Goal: Task Accomplishment & Management: Manage account settings

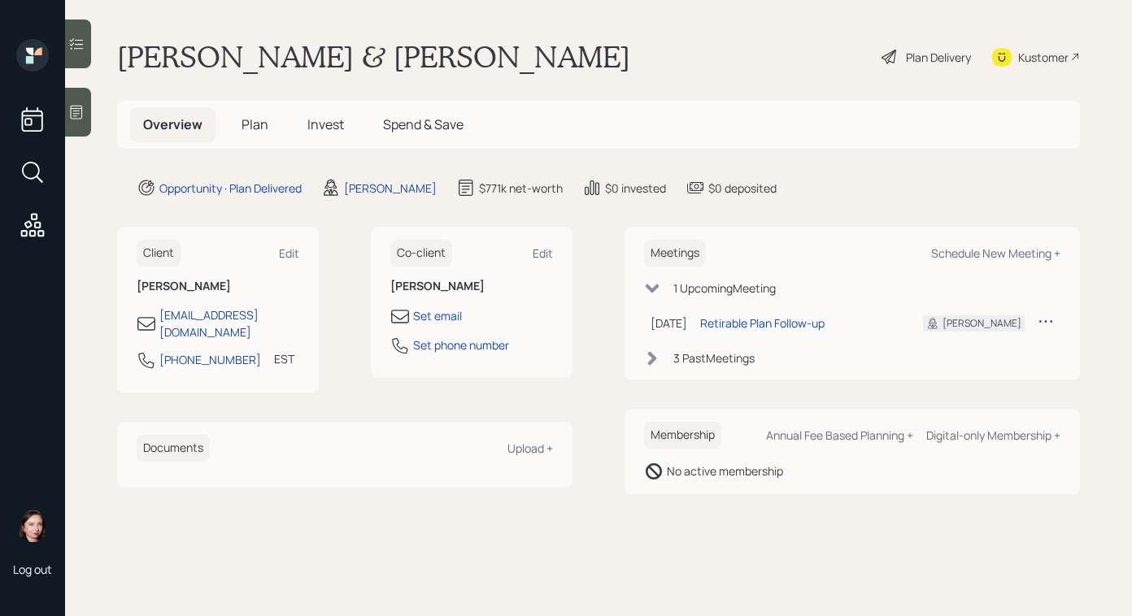
click at [930, 60] on div "Plan Delivery" at bounding box center [938, 57] width 65 height 17
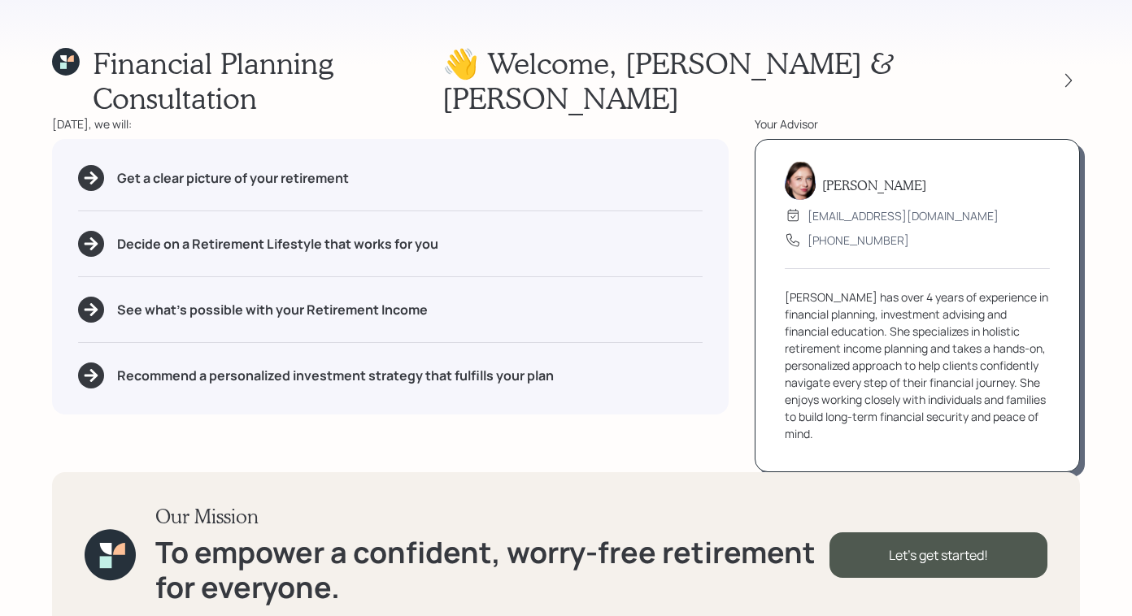
click at [1048, 69] on div at bounding box center [1054, 80] width 52 height 23
click at [1061, 50] on div "👋 Welcome , Jeffrey & Katherine" at bounding box center [761, 81] width 638 height 70
click at [1066, 74] on icon at bounding box center [1068, 81] width 7 height 14
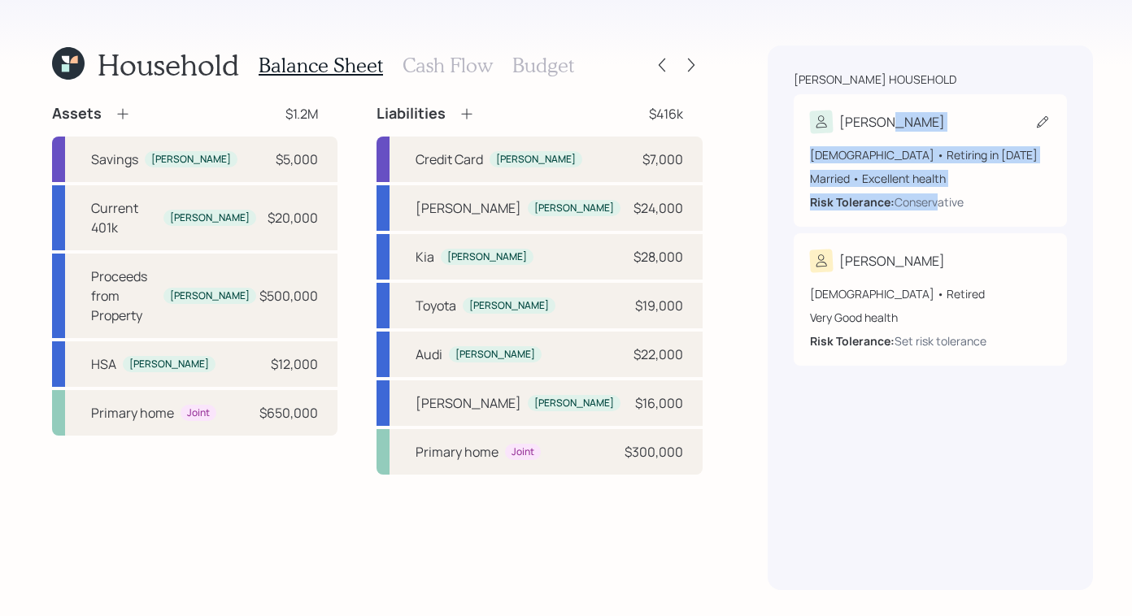
drag, startPoint x: 929, startPoint y: 202, endPoint x: 904, endPoint y: 242, distance: 46.5
click at [912, 231] on div "Morrison household Jeffrey 66 years old • Retiring in January 2030 Married • Ex…" at bounding box center [930, 219] width 273 height 294
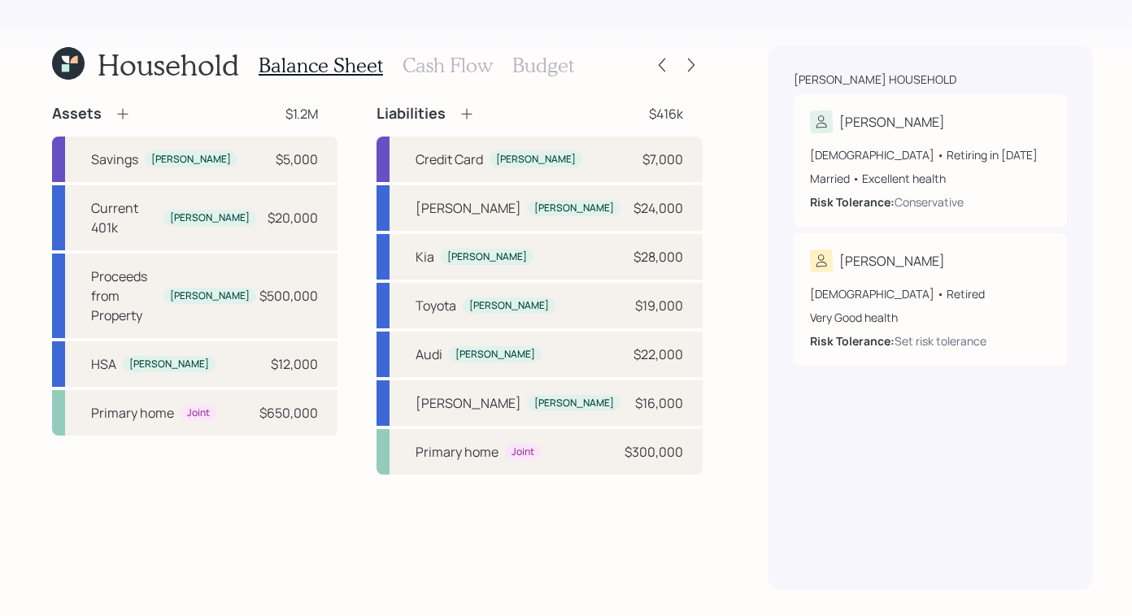
click at [896, 455] on div "Morrison household Jeffrey 66 years old • Retiring in January 2030 Married • Ex…" at bounding box center [930, 318] width 325 height 545
click at [680, 70] on div at bounding box center [691, 65] width 23 height 23
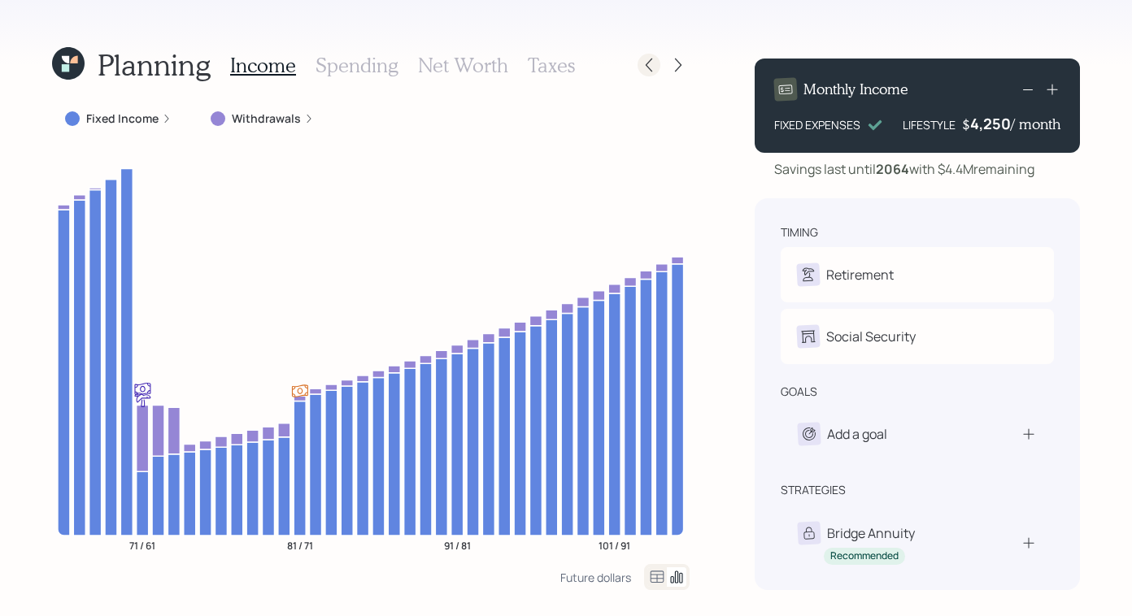
click at [642, 61] on icon at bounding box center [649, 65] width 16 height 16
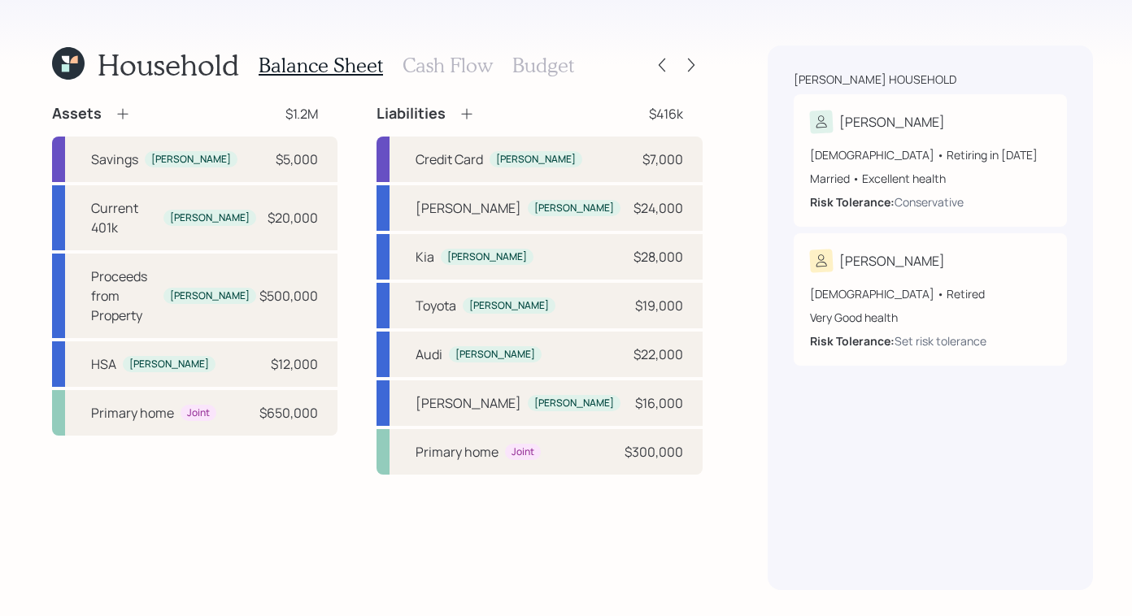
click at [486, 67] on h3 "Cash Flow" at bounding box center [448, 66] width 90 height 24
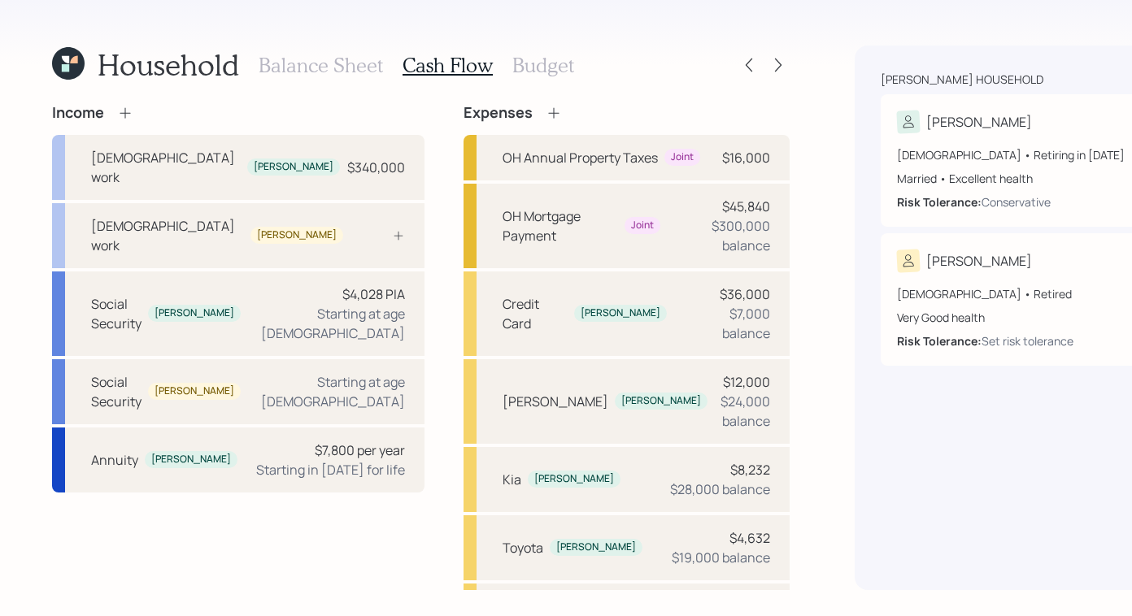
click at [530, 70] on h3 "Budget" at bounding box center [543, 66] width 62 height 24
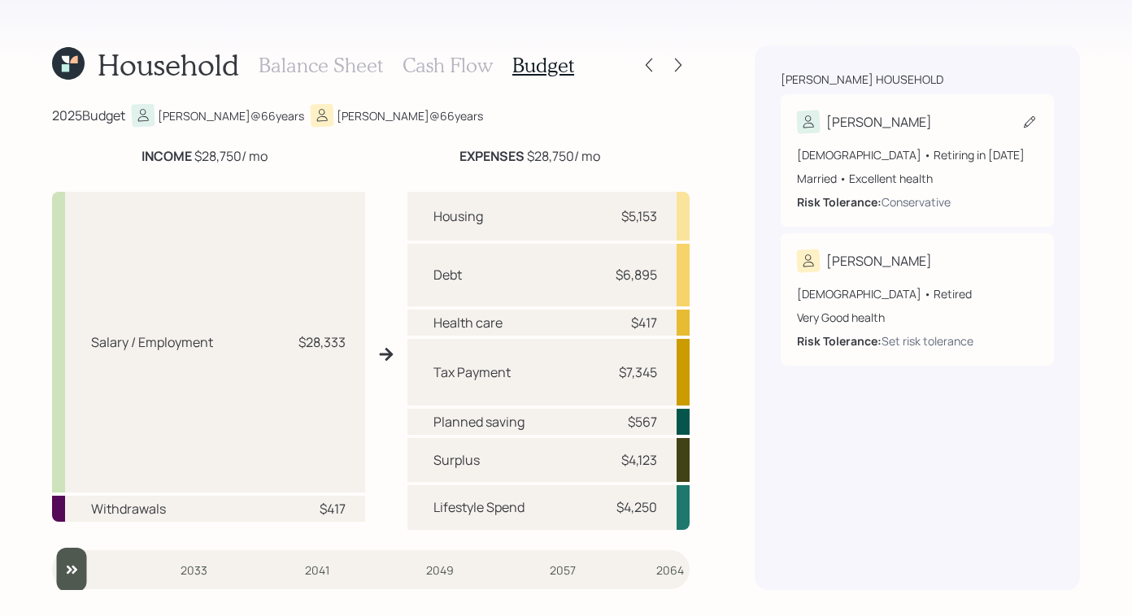
click at [979, 199] on div "Risk Tolerance: Conservative" at bounding box center [917, 202] width 241 height 17
click at [921, 206] on div "Conservative" at bounding box center [916, 202] width 69 height 17
click at [989, 190] on div "66 years old • Retiring in January 2030 Married • Excellent health Risk Toleran…" at bounding box center [917, 178] width 241 height 64
click at [678, 69] on icon at bounding box center [678, 65] width 16 height 16
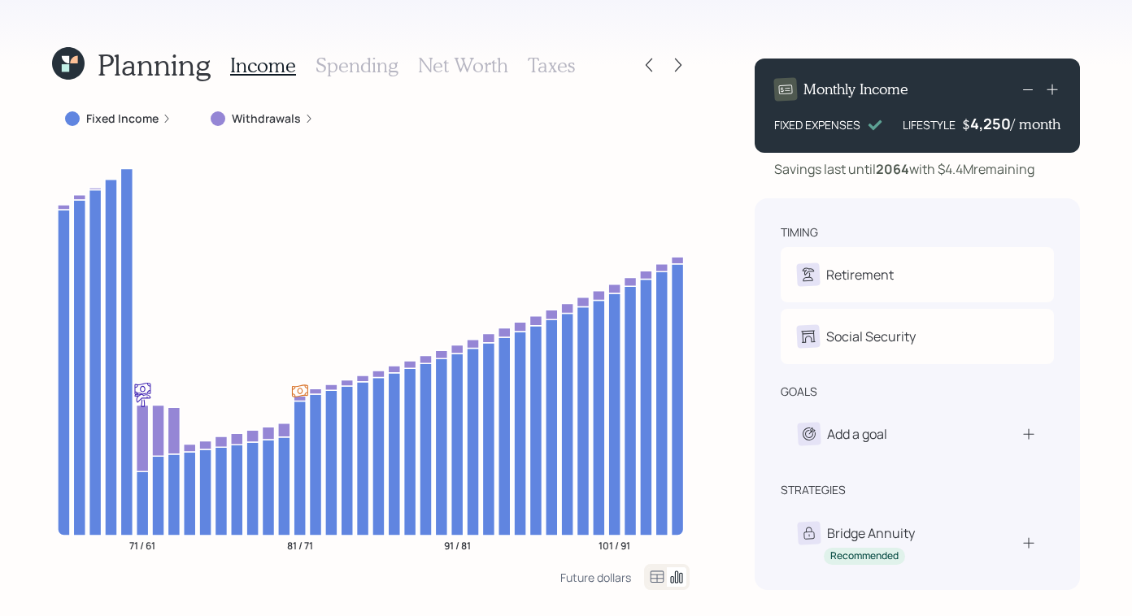
click at [377, 58] on h3 "Spending" at bounding box center [357, 66] width 83 height 24
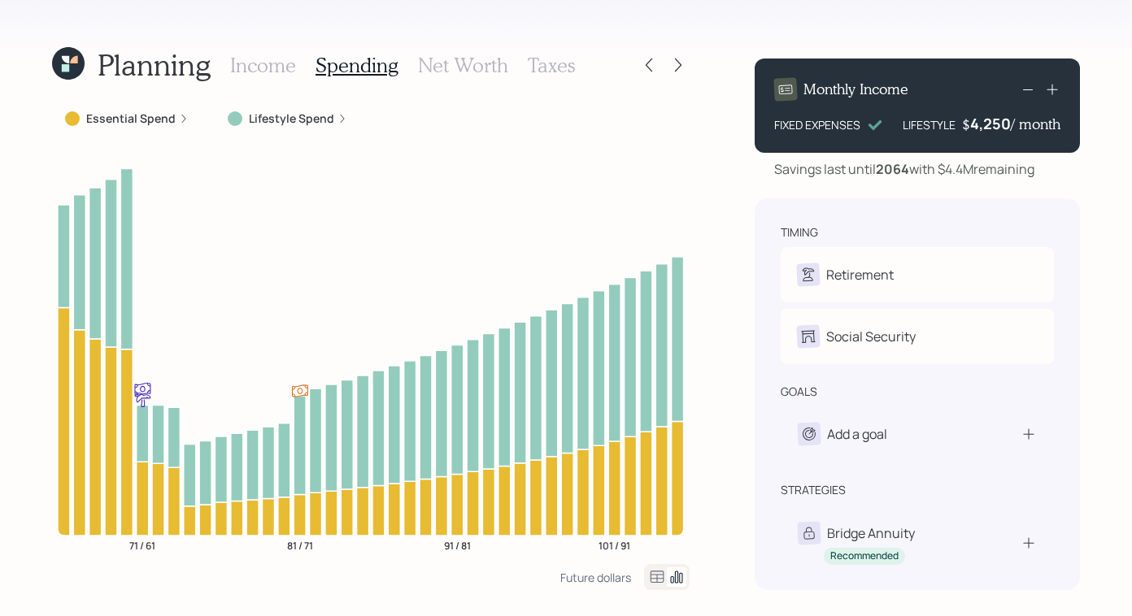
click at [276, 59] on h3 "Income" at bounding box center [263, 66] width 66 height 24
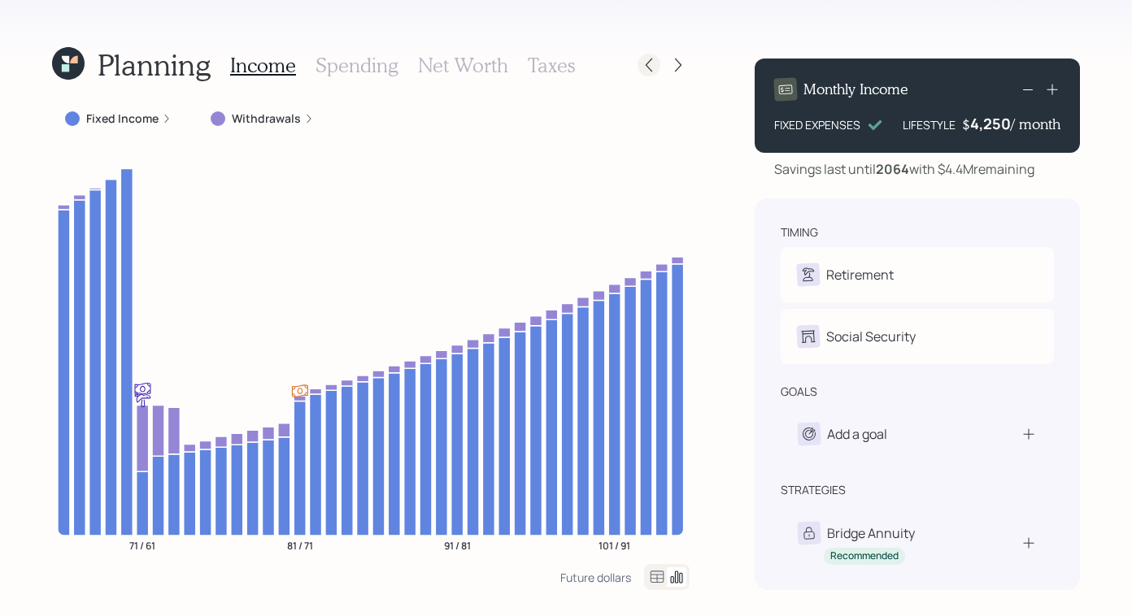
click at [642, 62] on icon at bounding box center [649, 65] width 16 height 16
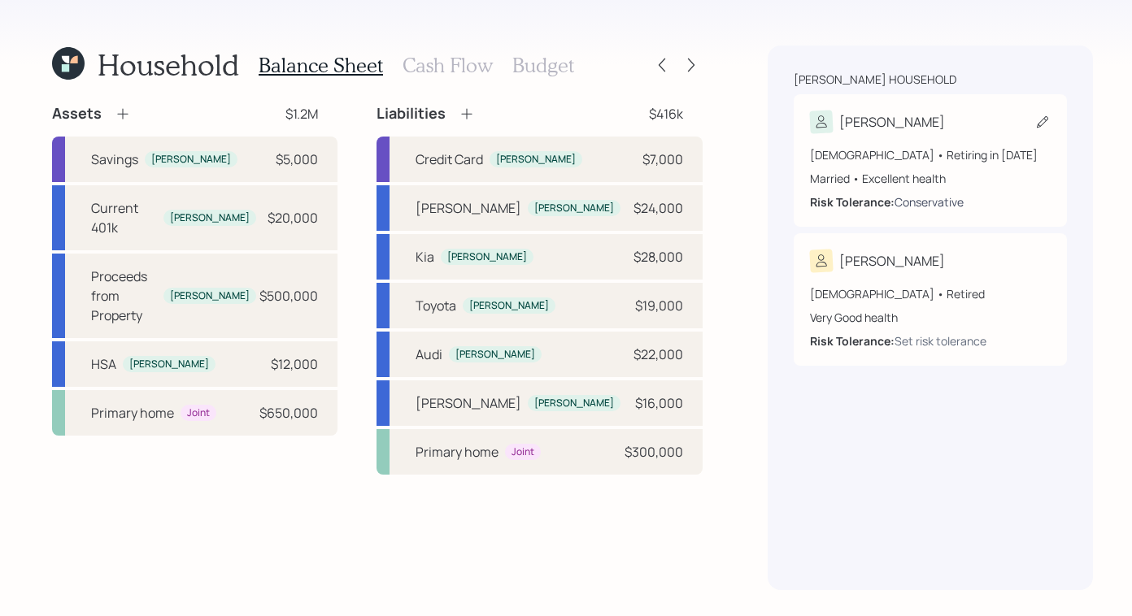
click at [918, 195] on div "Conservative" at bounding box center [929, 202] width 69 height 17
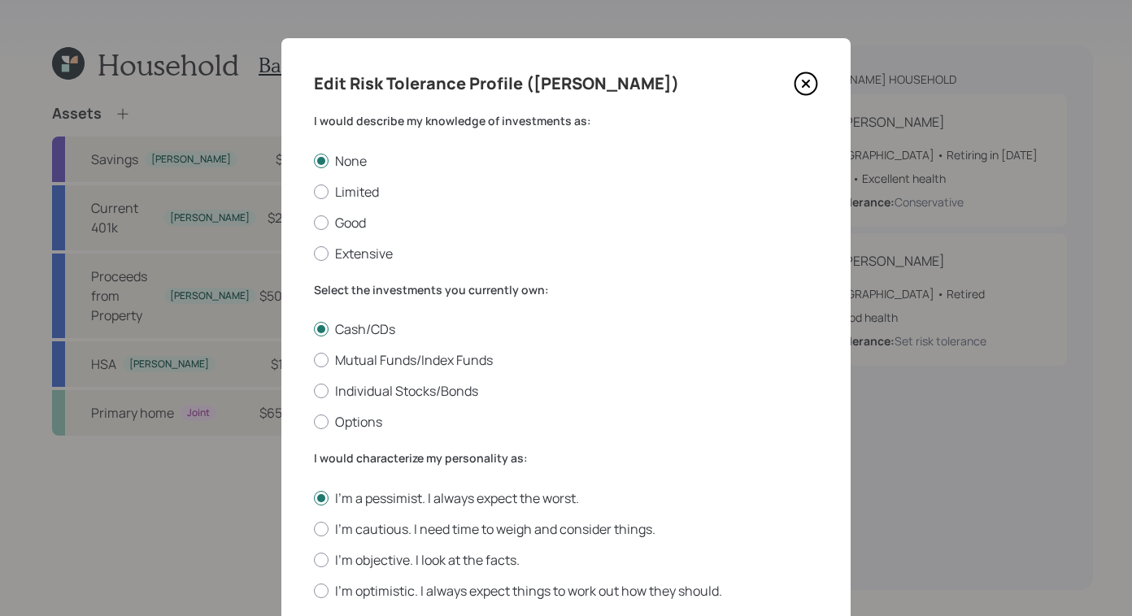
scroll to position [3, 0]
drag, startPoint x: 310, startPoint y: 221, endPoint x: 323, endPoint y: 214, distance: 14.9
click at [314, 220] on div at bounding box center [321, 222] width 15 height 15
click at [313, 221] on input "Good" at bounding box center [313, 221] width 1 height 1
radio input "true"
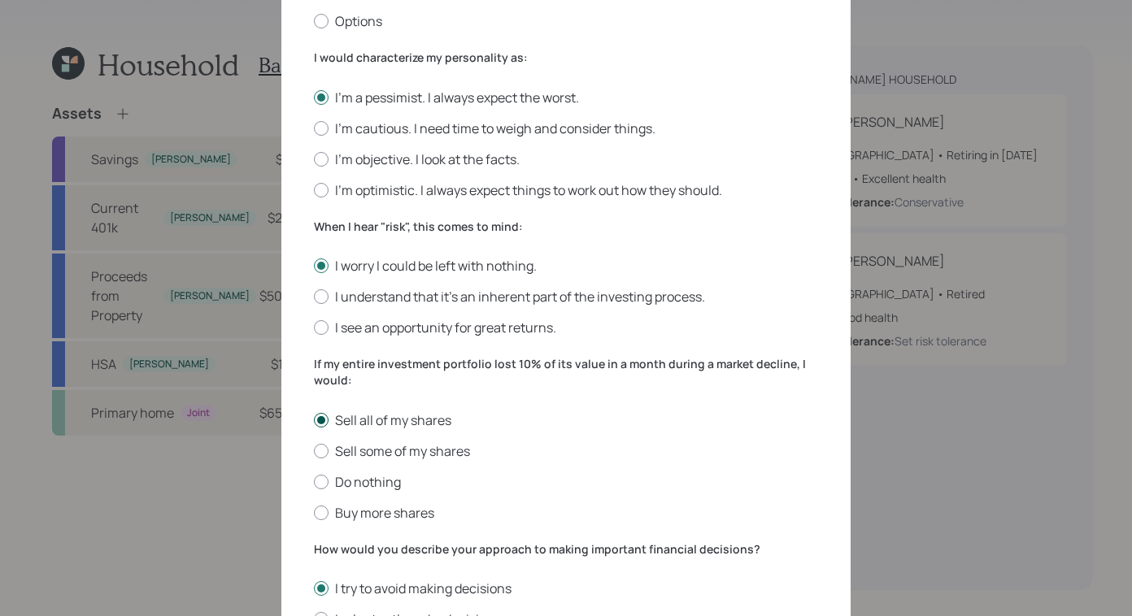
scroll to position [575, 0]
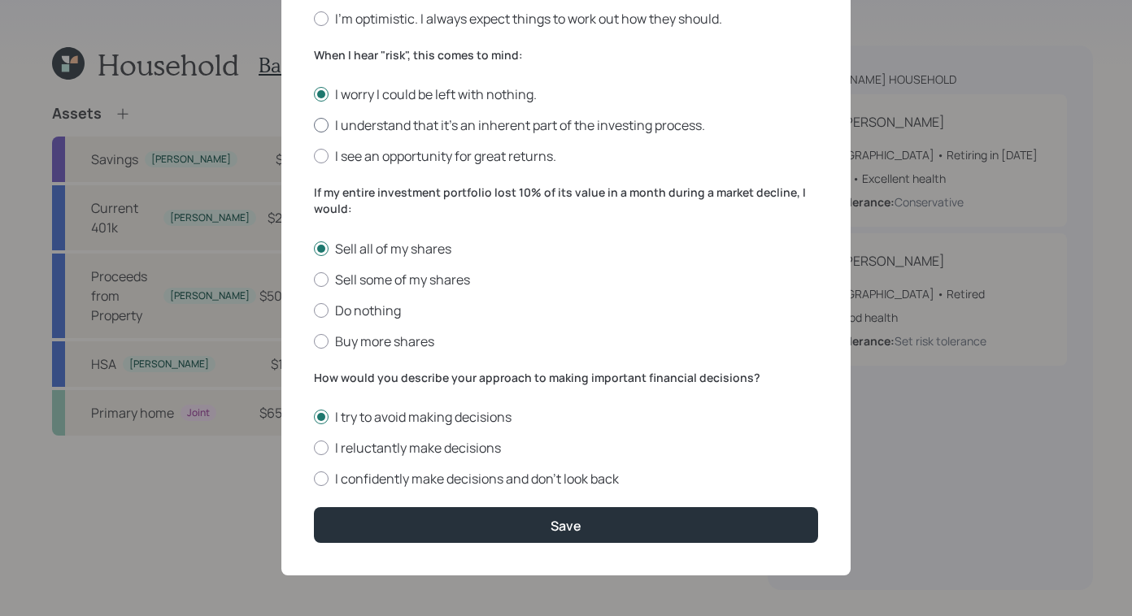
click at [321, 127] on div at bounding box center [321, 125] width 15 height 15
click at [314, 126] on input "I understand that it’s an inherent part of the investing process." at bounding box center [313, 125] width 1 height 1
radio input "true"
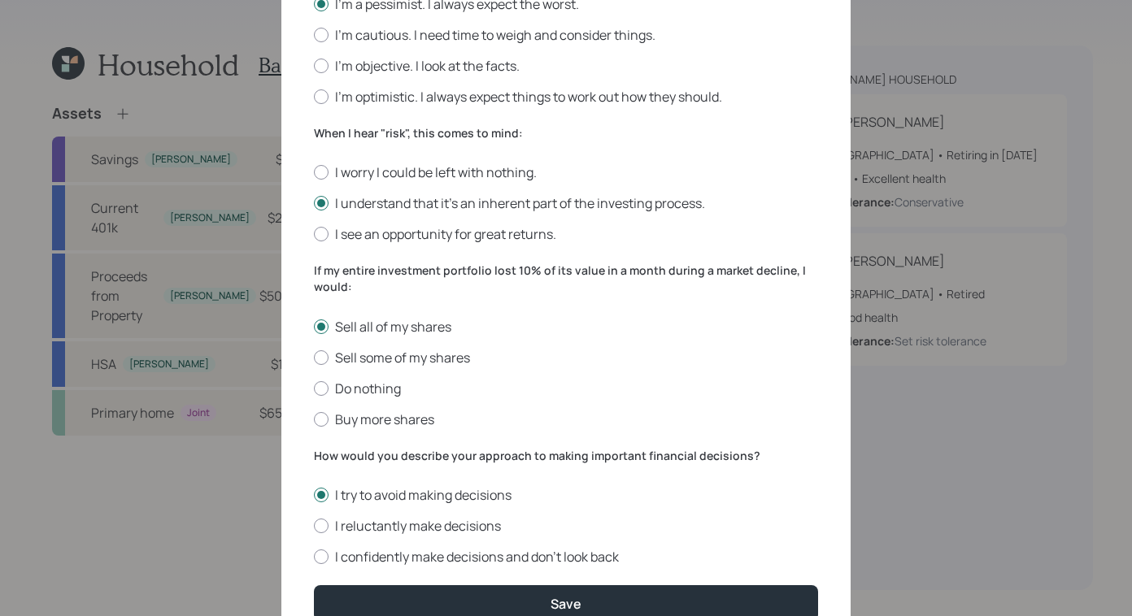
scroll to position [475, 0]
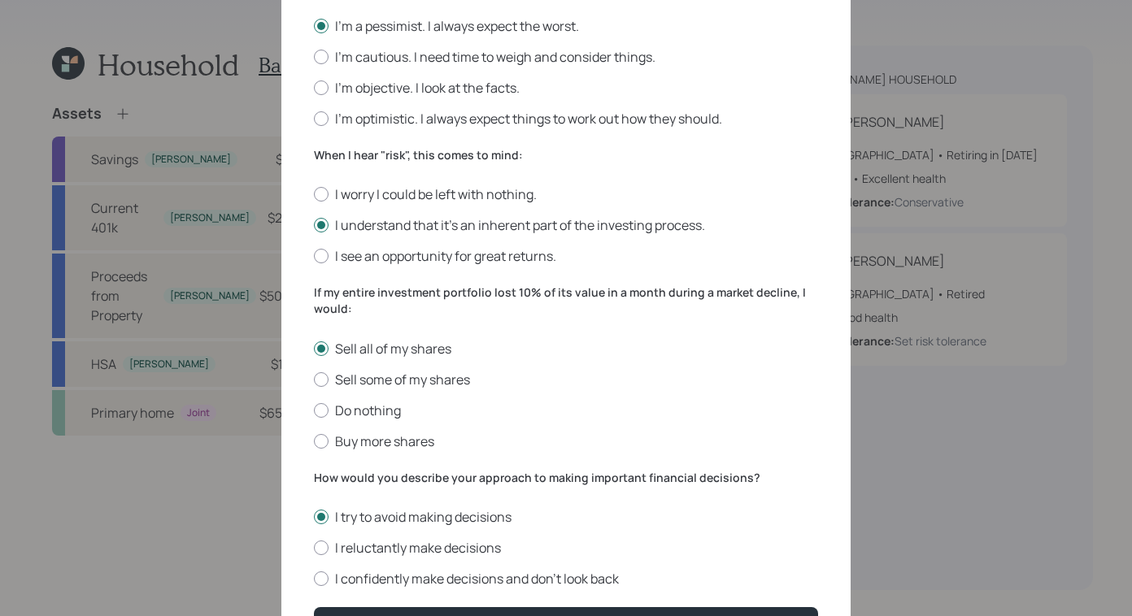
click at [304, 120] on div "Edit Risk Tolerance Profile (Jeffrey) I would describe my knowledge of investme…" at bounding box center [565, 121] width 569 height 1110
click at [314, 118] on div at bounding box center [321, 118] width 15 height 15
click at [313, 118] on input "I'm optimistic. I always expect things to work out how they should." at bounding box center [313, 118] width 1 height 1
radio input "true"
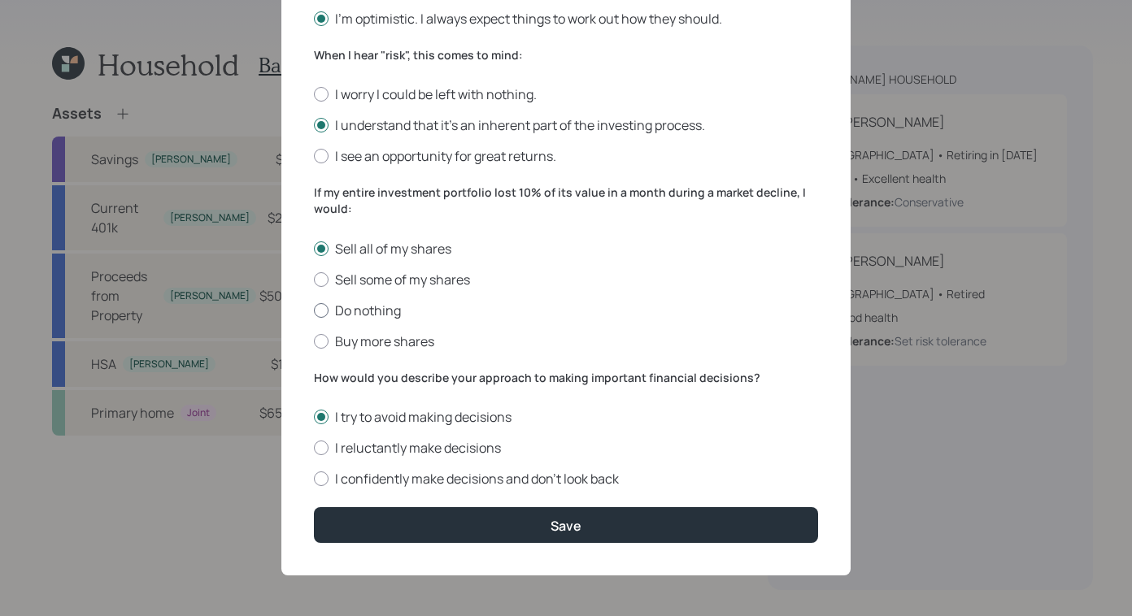
scroll to position [575, 0]
click at [314, 343] on div at bounding box center [321, 341] width 15 height 15
click at [313, 342] on input "Buy more shares" at bounding box center [313, 341] width 1 height 1
radio input "true"
click at [315, 470] on label "I confidently make decisions and don’t look back" at bounding box center [566, 479] width 504 height 18
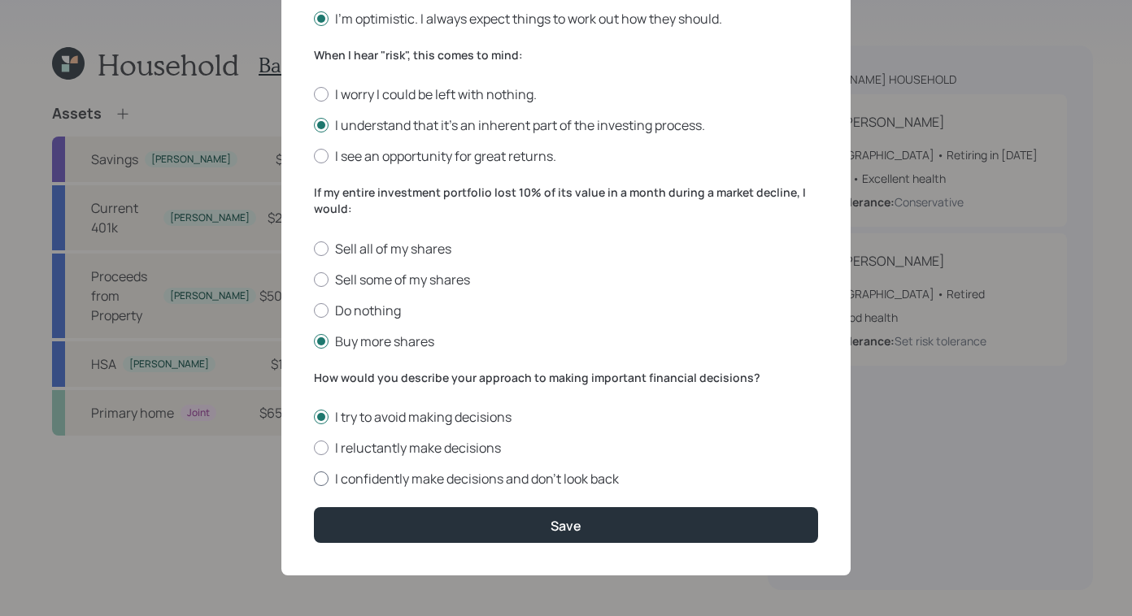
click at [314, 479] on input "I confidently make decisions and don’t look back" at bounding box center [313, 479] width 1 height 1
radio input "true"
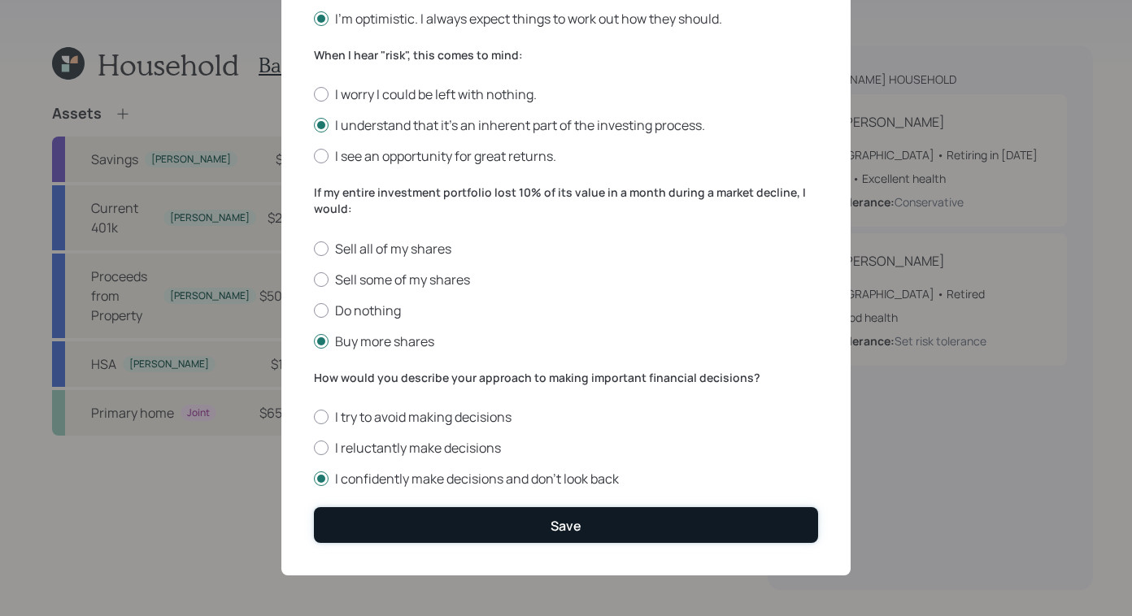
click at [526, 516] on button "Save" at bounding box center [566, 524] width 504 height 35
